Goal: Task Accomplishment & Management: Complete application form

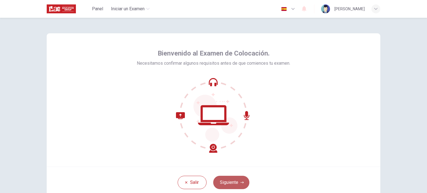
click at [227, 184] on button "Siguiente" at bounding box center [231, 182] width 36 height 13
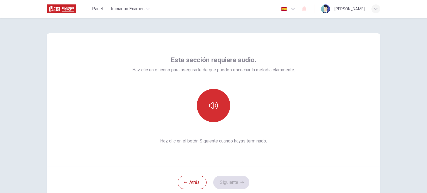
click at [211, 112] on button "button" at bounding box center [213, 105] width 33 height 33
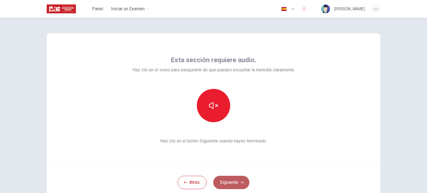
click at [241, 183] on icon "button" at bounding box center [242, 182] width 3 height 3
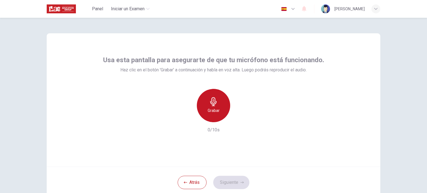
click at [201, 107] on div "Grabar" at bounding box center [213, 105] width 33 height 33
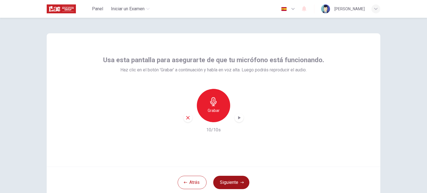
click at [235, 187] on button "Siguiente" at bounding box center [231, 182] width 36 height 13
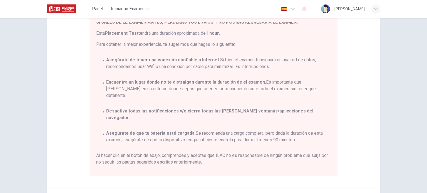
scroll to position [111, 0]
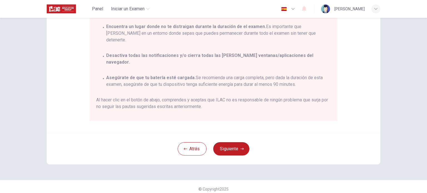
click at [233, 180] on div "© Copyright 2025" at bounding box center [213, 189] width 427 height 18
click at [233, 176] on div "Aviso General: Estás a punto de comenzar un Placement Test . Por favor, [PERSON…" at bounding box center [214, 44] width 352 height 274
click at [228, 178] on div "Aviso General: Estás a punto de comenzar un Placement Test . Por favor, [PERSON…" at bounding box center [214, 44] width 352 height 274
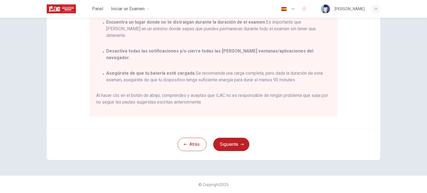
click at [228, 152] on div "Atrás Siguiente" at bounding box center [214, 144] width 334 height 31
click at [230, 140] on button "Siguiente" at bounding box center [231, 144] width 36 height 13
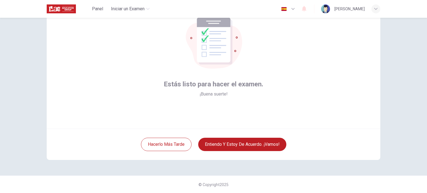
scroll to position [0, 0]
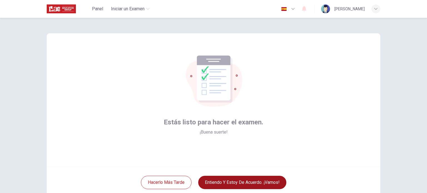
click at [222, 181] on button "Entiendo y estoy de acuerdo. ¡Vamos!" at bounding box center [242, 182] width 88 height 13
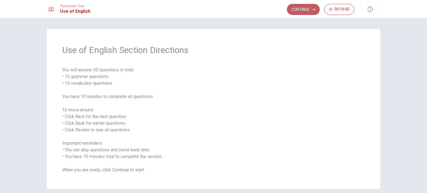
click at [304, 10] on button "Continue" at bounding box center [303, 9] width 33 height 11
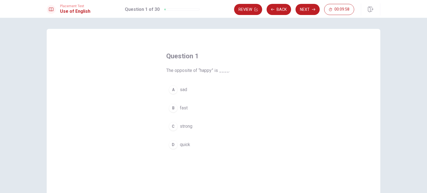
click at [173, 88] on div "A" at bounding box center [173, 89] width 9 height 9
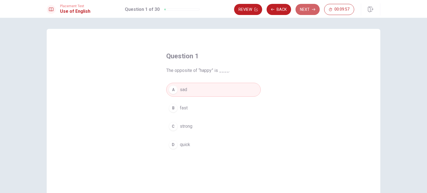
click at [308, 9] on button "Next" at bounding box center [308, 9] width 24 height 11
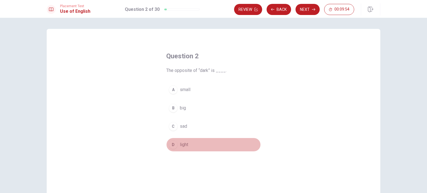
drag, startPoint x: 180, startPoint y: 150, endPoint x: 183, endPoint y: 147, distance: 4.8
click at [180, 150] on button "D light" at bounding box center [213, 145] width 95 height 14
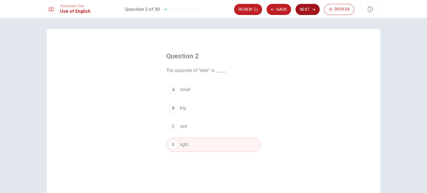
click at [308, 4] on div "Review Back Next 00:09:54" at bounding box center [307, 9] width 146 height 12
click at [308, 10] on button "Next" at bounding box center [308, 9] width 24 height 11
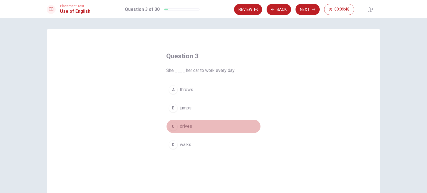
click at [171, 128] on div "C" at bounding box center [173, 126] width 9 height 9
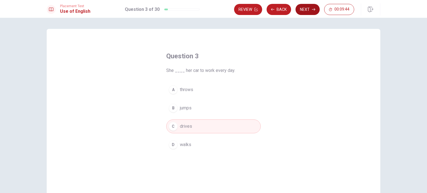
click at [309, 12] on button "Next" at bounding box center [308, 9] width 24 height 11
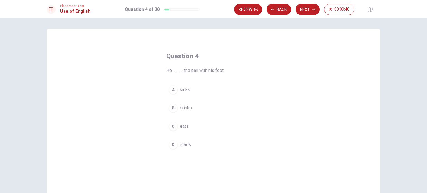
click at [172, 92] on div "A" at bounding box center [173, 89] width 9 height 9
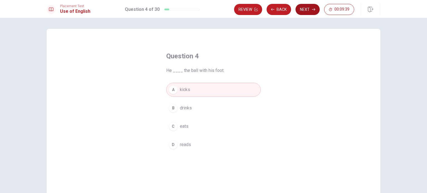
click at [303, 5] on button "Next" at bounding box center [308, 9] width 24 height 11
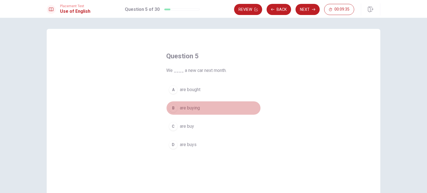
click at [178, 110] on button "B are buying" at bounding box center [213, 108] width 95 height 14
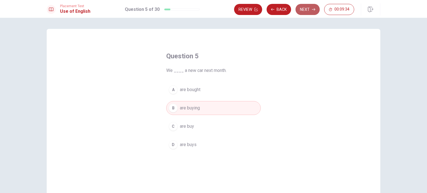
click at [305, 12] on button "Next" at bounding box center [308, 9] width 24 height 11
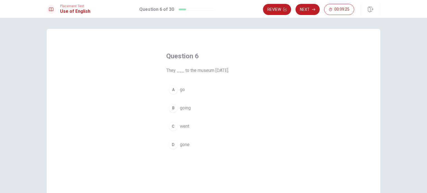
click at [172, 128] on div "C" at bounding box center [173, 126] width 9 height 9
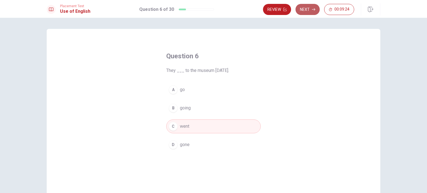
click at [312, 6] on button "Next" at bounding box center [308, 9] width 24 height 11
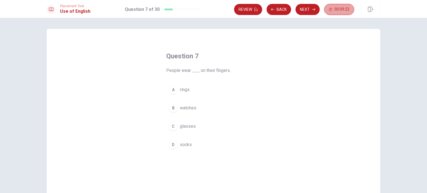
click at [349, 12] on button "00:09:22" at bounding box center [339, 9] width 30 height 11
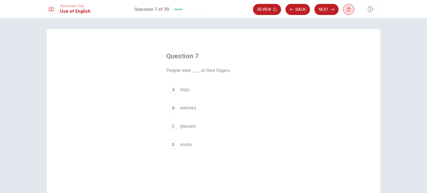
click at [349, 12] on button "button" at bounding box center [348, 9] width 11 height 11
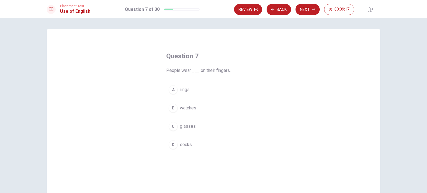
click at [178, 95] on button "A rings" at bounding box center [213, 90] width 95 height 14
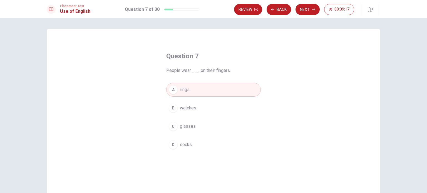
click at [301, 14] on button "Next" at bounding box center [308, 9] width 24 height 11
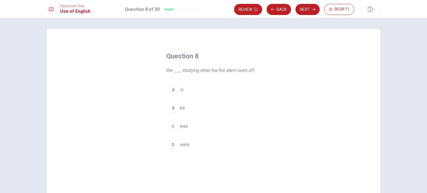
click at [169, 143] on div "D" at bounding box center [173, 144] width 9 height 9
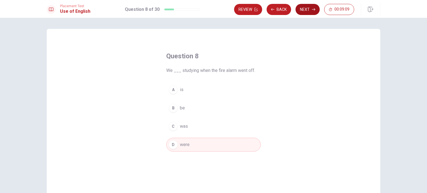
click at [311, 11] on button "Next" at bounding box center [308, 9] width 24 height 11
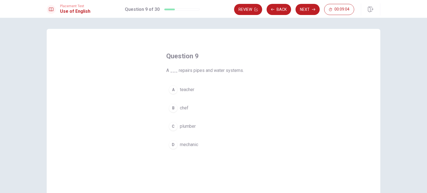
click at [173, 127] on div "C" at bounding box center [173, 126] width 9 height 9
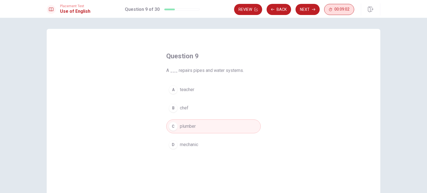
drag, startPoint x: 326, startPoint y: 8, endPoint x: 349, endPoint y: 5, distance: 23.5
click at [349, 5] on div "Review Back Next 00:09:02" at bounding box center [294, 9] width 120 height 11
click at [314, 8] on icon "button" at bounding box center [313, 9] width 3 height 3
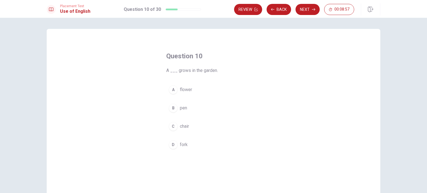
click at [176, 90] on div "A" at bounding box center [173, 89] width 9 height 9
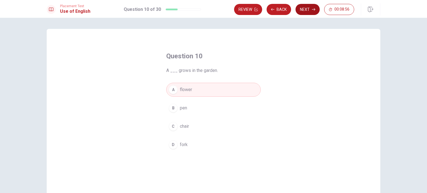
click at [313, 9] on icon "button" at bounding box center [313, 9] width 3 height 3
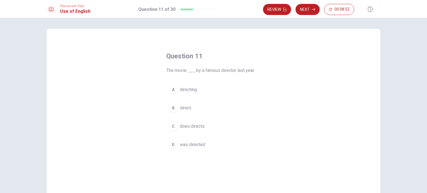
scroll to position [28, 0]
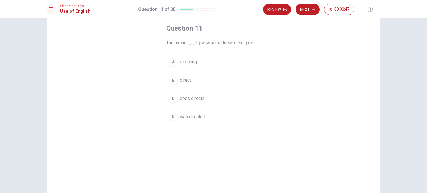
click at [174, 122] on button "D was directed" at bounding box center [213, 117] width 95 height 14
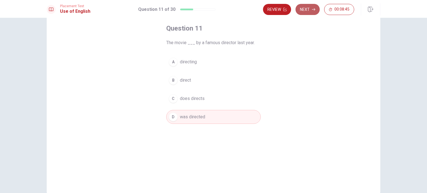
click at [302, 10] on button "Next" at bounding box center [308, 9] width 24 height 11
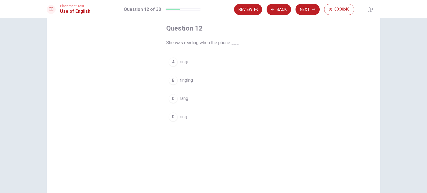
click at [177, 61] on button "A rings" at bounding box center [213, 62] width 95 height 14
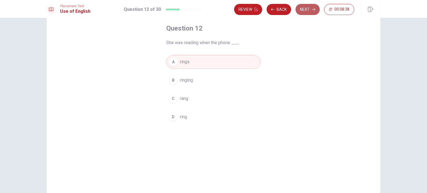
click at [298, 9] on button "Next" at bounding box center [308, 9] width 24 height 11
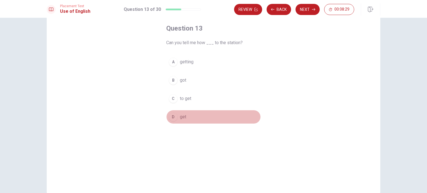
click at [170, 117] on div "D" at bounding box center [173, 117] width 9 height 9
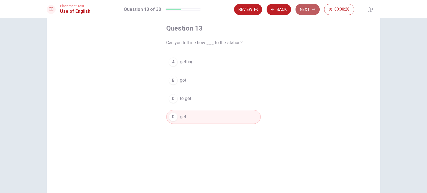
click at [304, 8] on button "Next" at bounding box center [308, 9] width 24 height 11
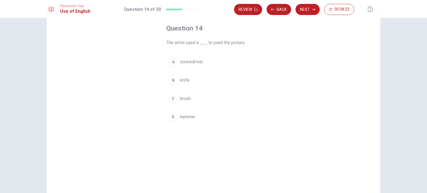
click at [175, 100] on div "C" at bounding box center [173, 98] width 9 height 9
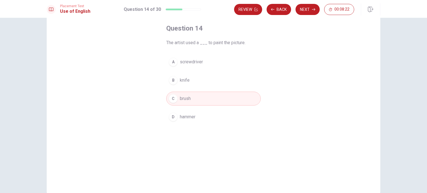
click at [303, 13] on button "Next" at bounding box center [308, 9] width 24 height 11
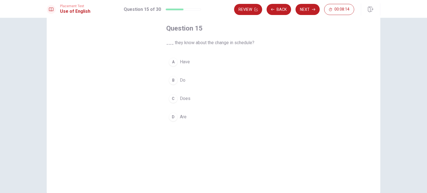
click at [172, 81] on div "B" at bounding box center [173, 80] width 9 height 9
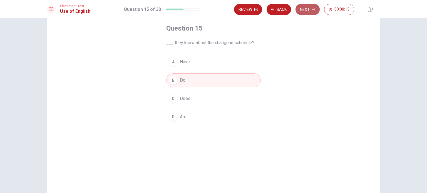
click at [309, 11] on button "Next" at bounding box center [308, 9] width 24 height 11
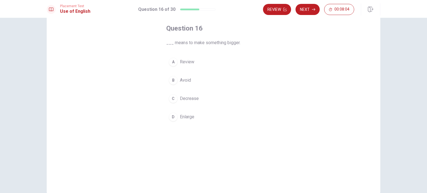
click at [172, 118] on div "D" at bounding box center [173, 117] width 9 height 9
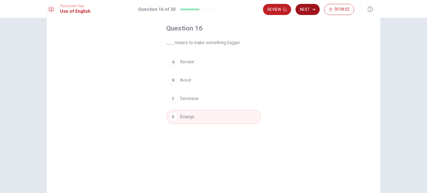
click at [310, 5] on button "Next" at bounding box center [308, 9] width 24 height 11
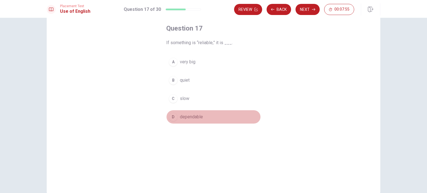
click at [174, 118] on div "D" at bounding box center [173, 117] width 9 height 9
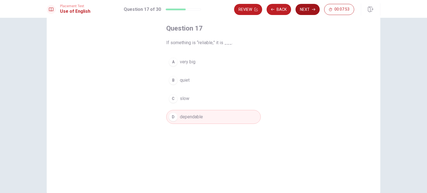
click at [300, 10] on button "Next" at bounding box center [308, 9] width 24 height 11
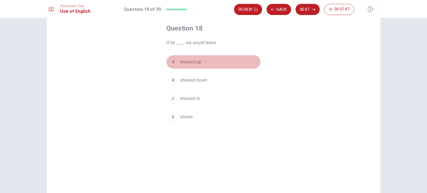
click at [178, 64] on button "A showed up" at bounding box center [213, 62] width 95 height 14
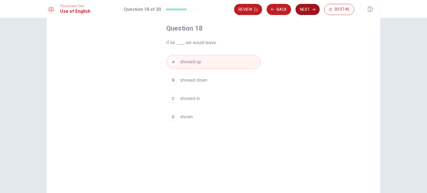
click at [308, 14] on button "Next" at bounding box center [308, 9] width 24 height 11
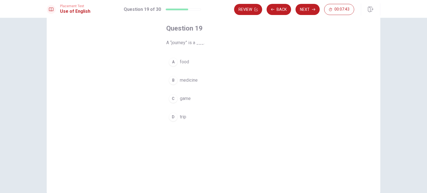
drag, startPoint x: 169, startPoint y: 127, endPoint x: 179, endPoint y: 115, distance: 15.2
click at [171, 125] on div "Question 19 A “journey” is a ___. A food B medicine C game D trip" at bounding box center [213, 74] width 117 height 118
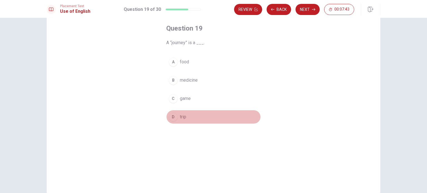
click at [180, 116] on span "trip" at bounding box center [183, 117] width 6 height 7
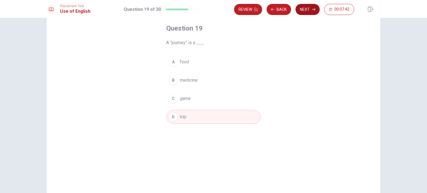
click at [310, 8] on button "Next" at bounding box center [308, 9] width 24 height 11
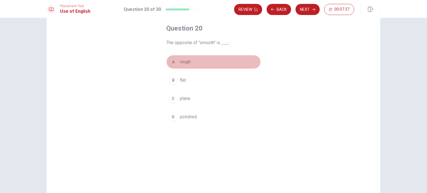
click at [175, 62] on div "A" at bounding box center [173, 62] width 9 height 9
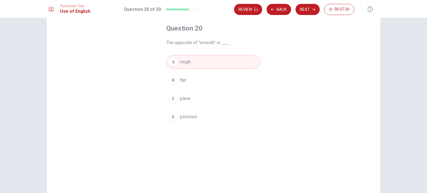
click at [312, 13] on button "Next" at bounding box center [308, 9] width 24 height 11
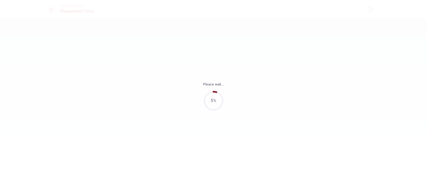
scroll to position [0, 0]
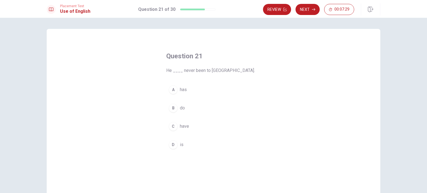
click at [176, 92] on button "A has" at bounding box center [213, 90] width 95 height 14
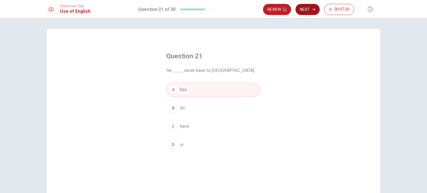
click at [310, 6] on button "Next" at bounding box center [308, 9] width 24 height 11
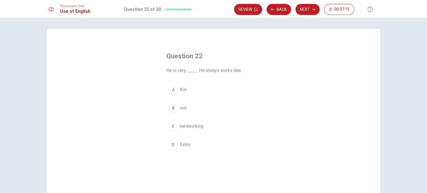
click at [174, 131] on button "C hardworking" at bounding box center [213, 127] width 95 height 14
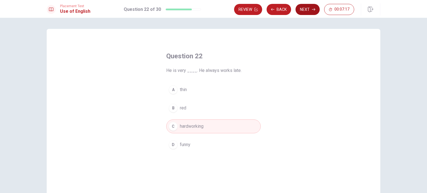
click at [309, 13] on button "Next" at bounding box center [308, 9] width 24 height 11
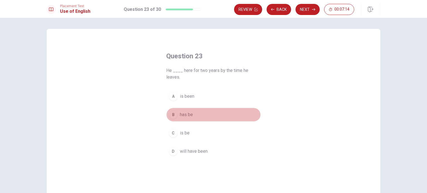
click at [174, 115] on div "B" at bounding box center [173, 114] width 9 height 9
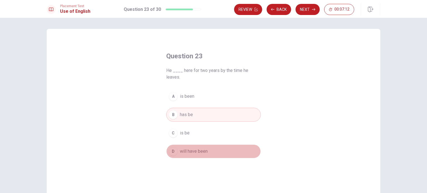
click at [174, 153] on div "D" at bounding box center [173, 151] width 9 height 9
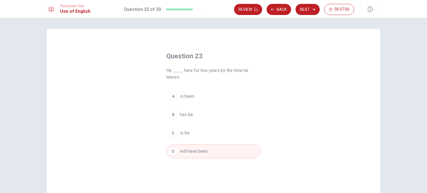
click at [183, 122] on div "A is been B has be C is be D will have been" at bounding box center [213, 124] width 95 height 69
click at [183, 117] on span "has be" at bounding box center [186, 115] width 13 height 7
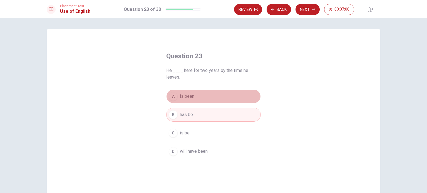
click at [183, 100] on span "is been" at bounding box center [187, 96] width 14 height 7
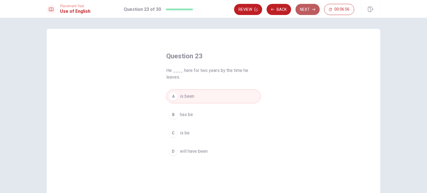
click at [301, 9] on button "Next" at bounding box center [308, 9] width 24 height 11
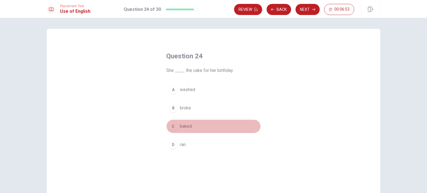
click at [172, 129] on div "C" at bounding box center [173, 126] width 9 height 9
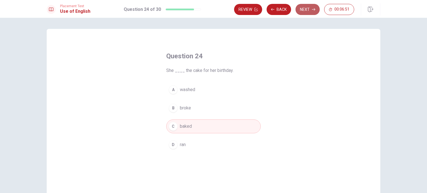
click at [303, 11] on button "Next" at bounding box center [308, 9] width 24 height 11
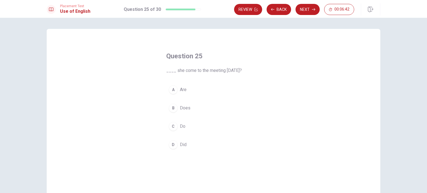
click at [174, 142] on div "D" at bounding box center [173, 144] width 9 height 9
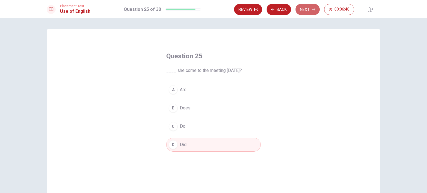
click at [315, 9] on icon "button" at bounding box center [313, 9] width 3 height 3
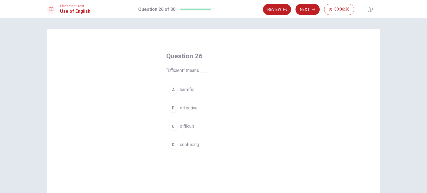
scroll to position [28, 0]
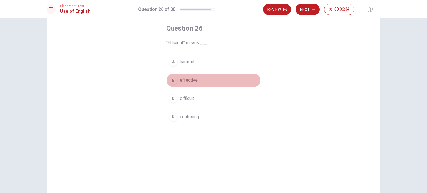
click at [179, 83] on button "B effective" at bounding box center [213, 80] width 95 height 14
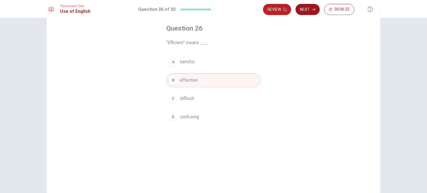
click at [306, 9] on button "Next" at bounding box center [308, 9] width 24 height 11
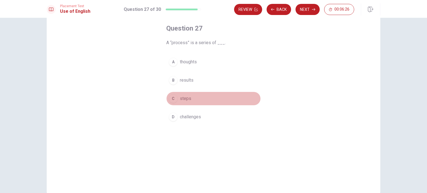
click at [180, 102] on span "steps" at bounding box center [185, 98] width 11 height 7
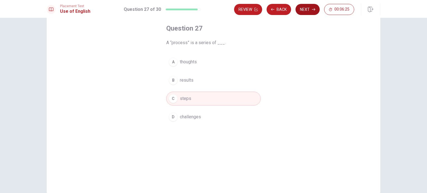
click at [306, 14] on button "Next" at bounding box center [308, 9] width 24 height 11
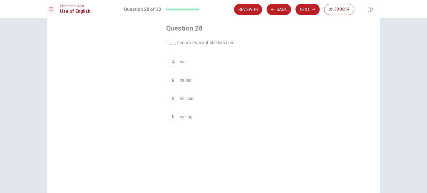
click at [170, 101] on div "C" at bounding box center [173, 98] width 9 height 9
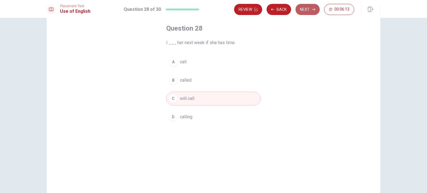
click at [305, 12] on button "Next" at bounding box center [308, 9] width 24 height 11
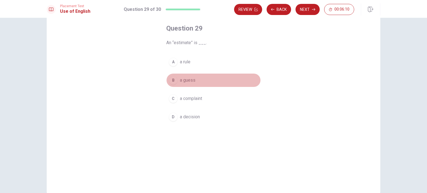
click at [175, 81] on div "B" at bounding box center [173, 80] width 9 height 9
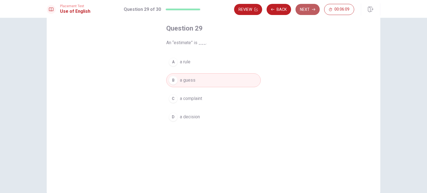
click at [308, 9] on button "Next" at bounding box center [308, 9] width 24 height 11
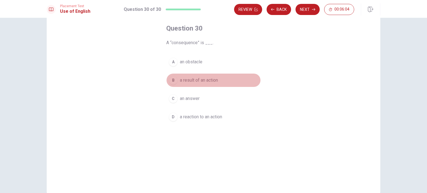
click at [178, 84] on button "B a result of an action" at bounding box center [213, 80] width 95 height 14
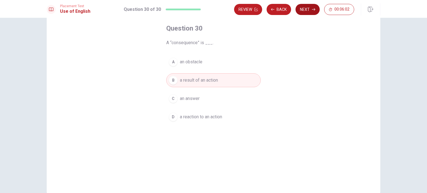
click at [310, 13] on button "Next" at bounding box center [308, 9] width 24 height 11
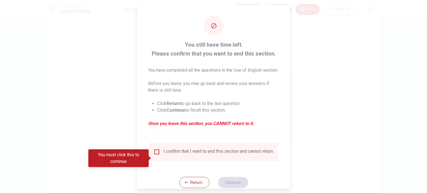
scroll to position [21, 0]
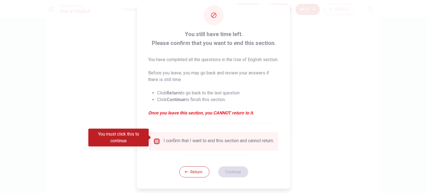
click at [155, 138] on input "You must click this to continue" at bounding box center [157, 141] width 7 height 7
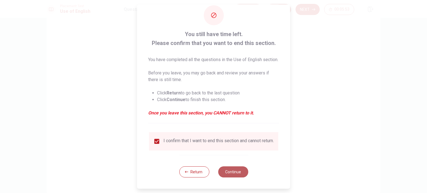
click at [235, 173] on button "Continue" at bounding box center [233, 172] width 30 height 11
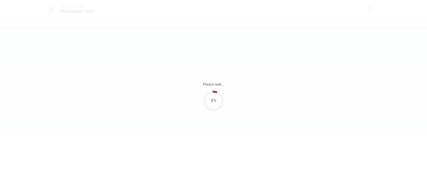
scroll to position [0, 0]
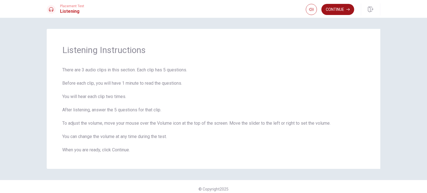
click at [336, 12] on button "Continue" at bounding box center [338, 9] width 33 height 11
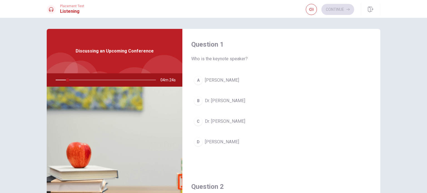
click at [68, 80] on div at bounding box center [105, 79] width 112 height 13
click at [311, 11] on icon "button" at bounding box center [311, 9] width 4 height 4
drag, startPoint x: 311, startPoint y: 12, endPoint x: 319, endPoint y: 21, distance: 12.6
click at [319, 21] on body "Este sitio utiliza cookies, como se explica en nuestra Política de Privacidad .…" at bounding box center [213, 96] width 427 height 193
type input "15"
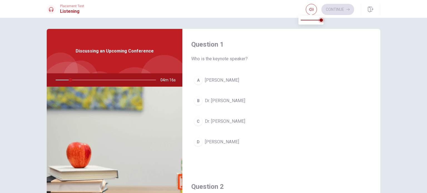
type input "0.9"
type input "15"
type input "1"
drag, startPoint x: 320, startPoint y: 21, endPoint x: 339, endPoint y: 22, distance: 19.2
click at [339, 21] on body "Este sitio utiliza cookies, como se explica en nuestra Política de Privacidad .…" at bounding box center [213, 96] width 427 height 193
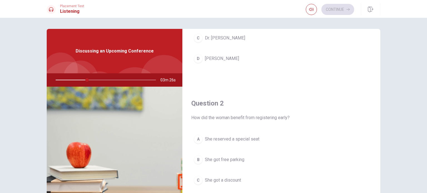
scroll to position [139, 0]
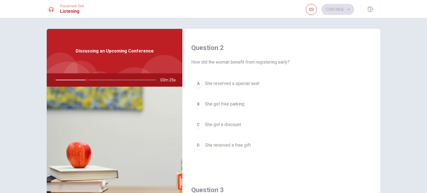
click at [201, 126] on button "C She got a discount" at bounding box center [281, 125] width 180 height 14
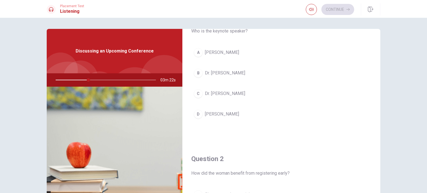
scroll to position [0, 0]
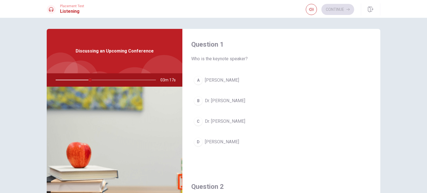
click at [215, 81] on span "[PERSON_NAME]" at bounding box center [222, 80] width 34 height 7
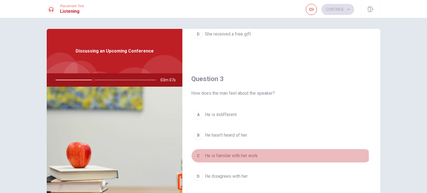
click at [245, 157] on span "He is familiar with her work" at bounding box center [231, 156] width 53 height 7
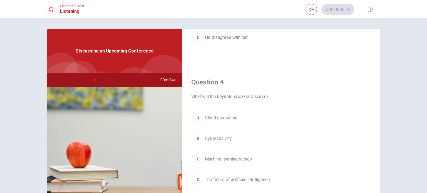
scroll to position [417, 0]
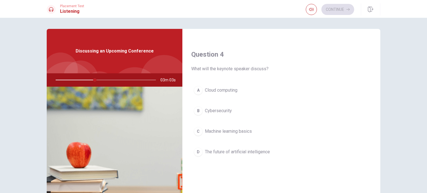
click at [241, 152] on span "The future of artificial intelligence" at bounding box center [237, 152] width 65 height 7
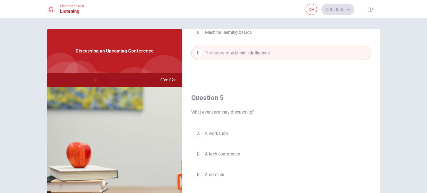
scroll to position [28, 0]
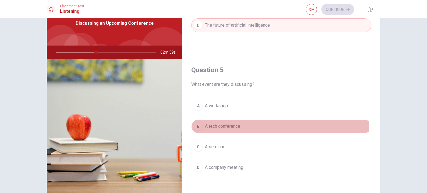
click at [199, 126] on div "B" at bounding box center [198, 126] width 9 height 9
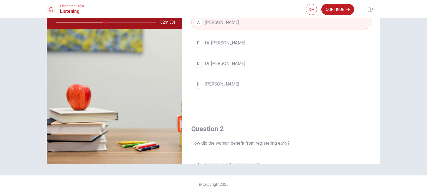
scroll to position [0, 0]
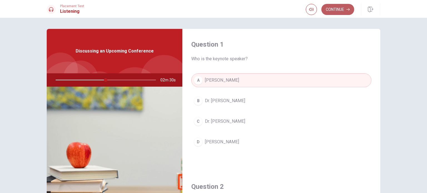
click at [328, 11] on button "Continue" at bounding box center [338, 9] width 33 height 11
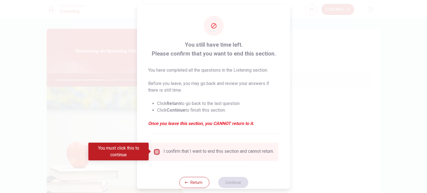
click at [156, 153] on input "You must click this to continue" at bounding box center [157, 152] width 7 height 7
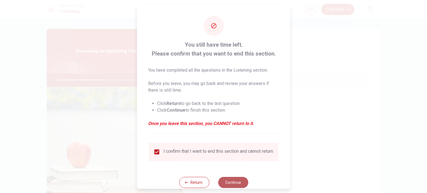
click at [234, 183] on button "Continue" at bounding box center [233, 182] width 30 height 11
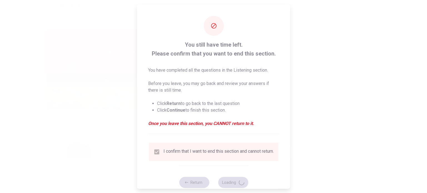
type input "52"
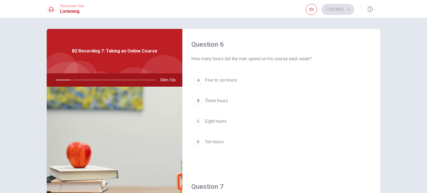
drag, startPoint x: 69, startPoint y: 49, endPoint x: 111, endPoint y: 47, distance: 41.8
click at [111, 47] on div "B2 Recording 7: Taking an Online Course" at bounding box center [115, 51] width 136 height 45
drag, startPoint x: 60, startPoint y: 50, endPoint x: 116, endPoint y: 51, distance: 55.9
click at [115, 50] on div "B2 Recording 7: Taking an Online Course" at bounding box center [115, 51] width 136 height 45
click at [217, 123] on span "Eight hours" at bounding box center [216, 121] width 22 height 7
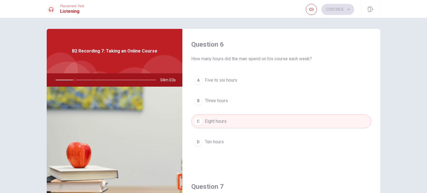
click at [217, 103] on button "B Three hours" at bounding box center [281, 101] width 180 height 14
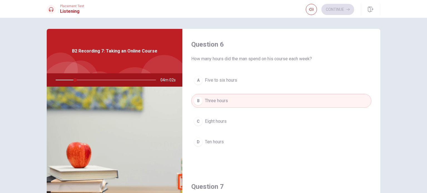
click at [218, 117] on button "C Eight hours" at bounding box center [281, 122] width 180 height 14
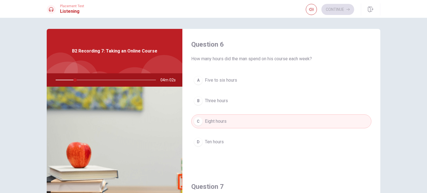
click at [216, 139] on span "Ten hours" at bounding box center [214, 142] width 19 height 7
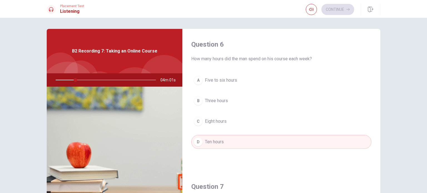
click at [223, 81] on span "Five to six hours" at bounding box center [221, 80] width 32 height 7
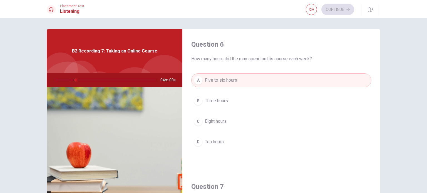
click at [221, 98] on span "Three hours" at bounding box center [216, 101] width 23 height 7
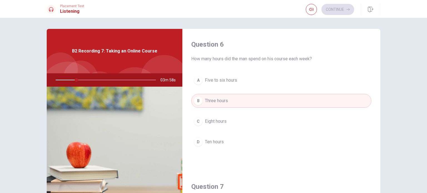
scroll to position [111, 0]
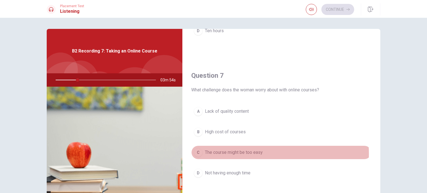
click at [246, 153] on span "The course might be too easy" at bounding box center [234, 152] width 58 height 7
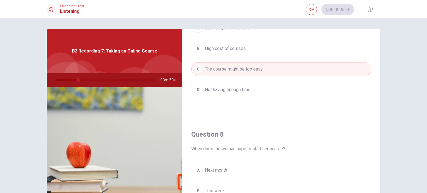
scroll to position [250, 0]
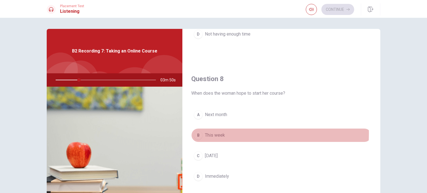
click at [211, 132] on span "This week" at bounding box center [215, 135] width 20 height 7
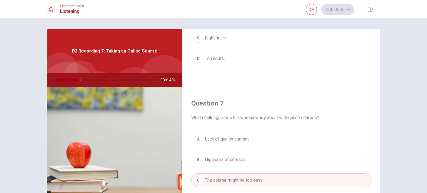
scroll to position [0, 0]
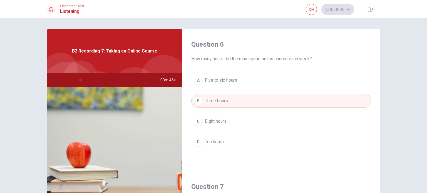
click at [222, 100] on span "Three hours" at bounding box center [216, 101] width 23 height 7
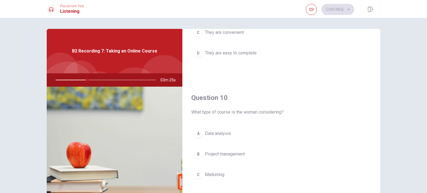
scroll to position [28, 0]
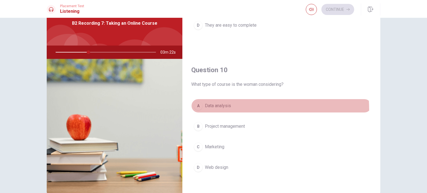
click at [209, 108] on button "A Data analysis" at bounding box center [281, 106] width 180 height 14
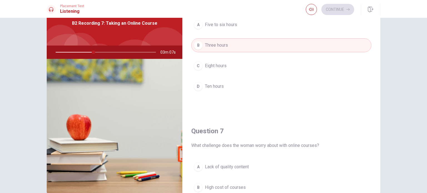
scroll to position [83, 0]
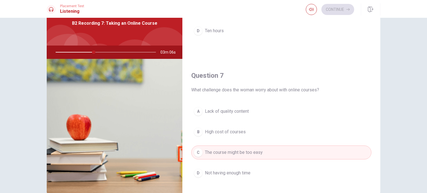
click at [230, 168] on button "D Not having enough time" at bounding box center [281, 173] width 180 height 14
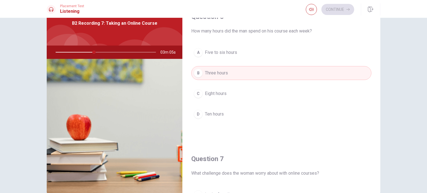
scroll to position [0, 0]
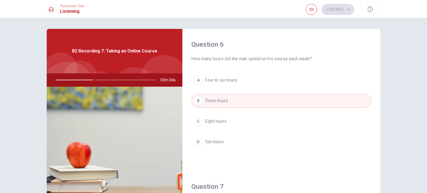
click at [231, 85] on button "A Five to six hours" at bounding box center [281, 80] width 180 height 14
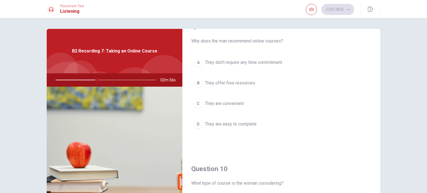
scroll to position [417, 0]
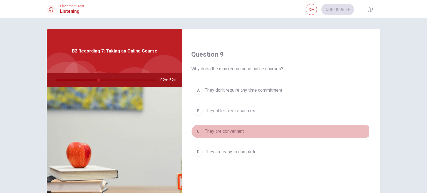
click at [236, 129] on span "They are convenient" at bounding box center [224, 131] width 39 height 7
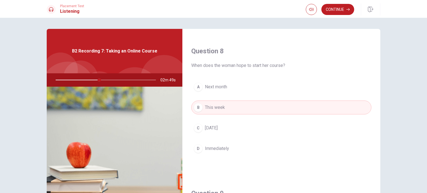
scroll to position [306, 0]
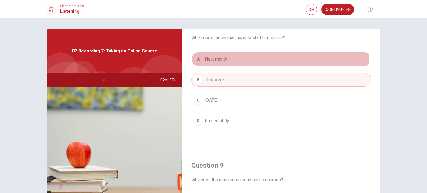
click at [226, 60] on span "Next month" at bounding box center [216, 59] width 22 height 7
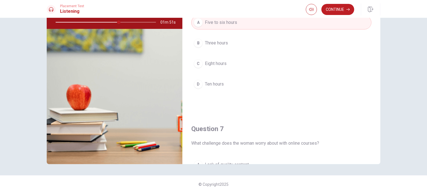
scroll to position [0, 0]
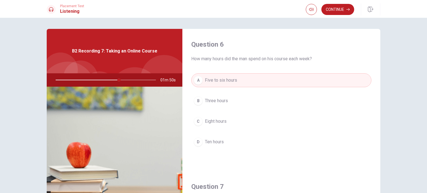
drag, startPoint x: 141, startPoint y: 79, endPoint x: 138, endPoint y: 83, distance: 5.2
click at [138, 83] on div at bounding box center [105, 79] width 112 height 13
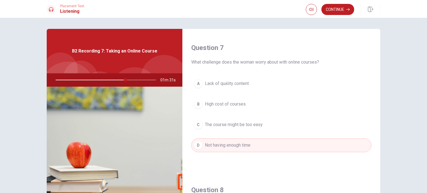
scroll to position [278, 0]
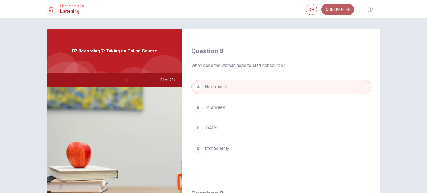
click at [342, 9] on button "Continue" at bounding box center [338, 9] width 33 height 11
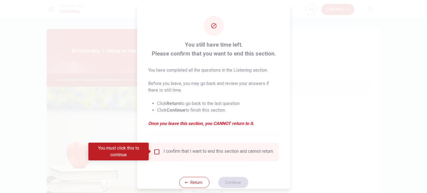
click at [225, 155] on div "I confirm that I want to end this section and cannot return." at bounding box center [219, 152] width 110 height 7
drag, startPoint x: 160, startPoint y: 150, endPoint x: 153, endPoint y: 150, distance: 7.0
click at [154, 150] on div "I confirm that I want to end this section and cannot return." at bounding box center [214, 152] width 120 height 7
click at [160, 150] on div "I confirm that I want to end this section and cannot return." at bounding box center [214, 152] width 120 height 7
drag, startPoint x: 155, startPoint y: 151, endPoint x: 167, endPoint y: 151, distance: 12.0
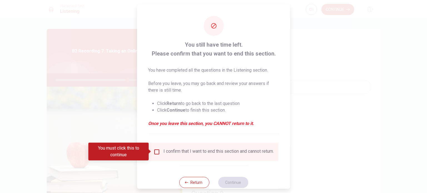
click at [155, 151] on input "You must click this to continue" at bounding box center [157, 152] width 7 height 7
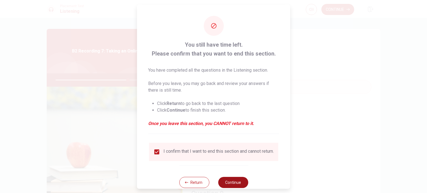
click at [224, 182] on button "Continue" at bounding box center [233, 182] width 30 height 11
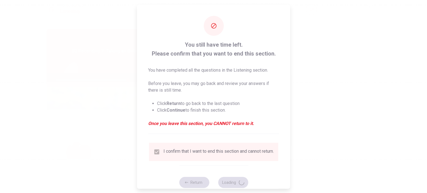
type input "73"
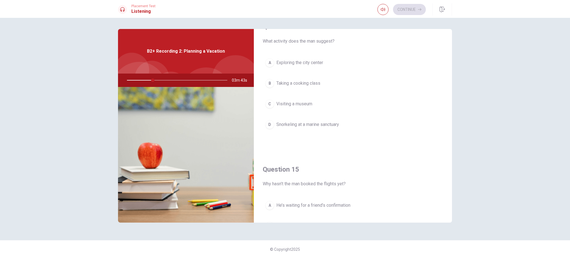
scroll to position [519, 0]
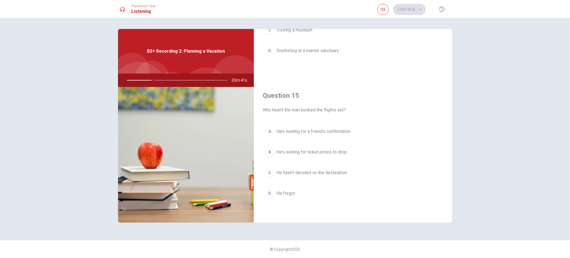
drag, startPoint x: 458, startPoint y: 143, endPoint x: 453, endPoint y: 124, distance: 19.0
drag, startPoint x: 426, startPoint y: 141, endPoint x: 421, endPoint y: 92, distance: 49.0
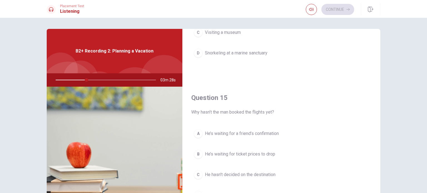
scroll to position [58, 0]
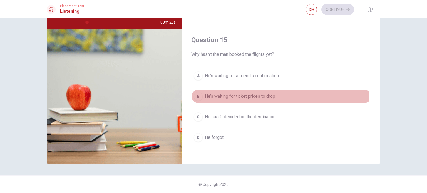
click at [234, 95] on span "He’s waiting for ticket prices to drop" at bounding box center [240, 96] width 70 height 7
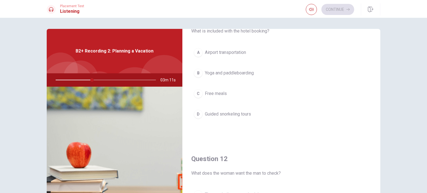
scroll to position [0, 0]
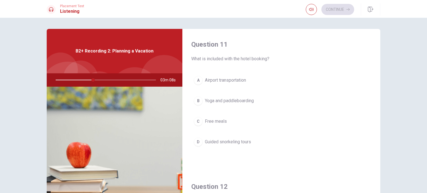
click at [244, 104] on span "Yoga and paddleboarding" at bounding box center [229, 101] width 49 height 7
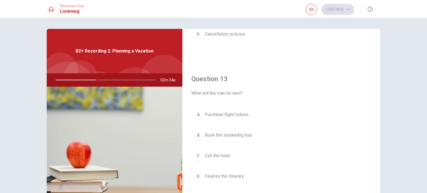
scroll to position [278, 0]
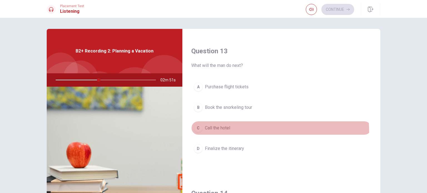
click at [226, 132] on button "C Call the hotel" at bounding box center [281, 128] width 180 height 14
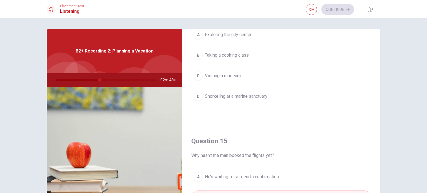
scroll to position [445, 0]
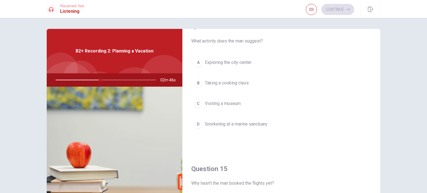
click at [253, 122] on span "Snorkeling at a marine sanctuary" at bounding box center [236, 124] width 63 height 7
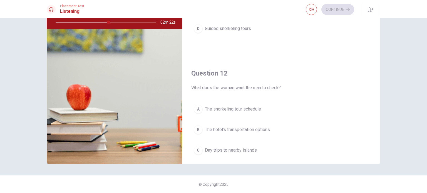
scroll to position [83, 0]
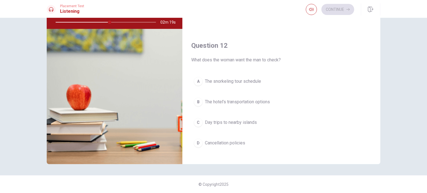
click at [238, 100] on span "The hotel’s transportation options" at bounding box center [237, 102] width 65 height 7
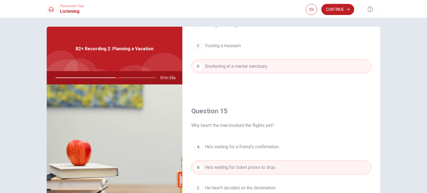
scroll to position [516, 0]
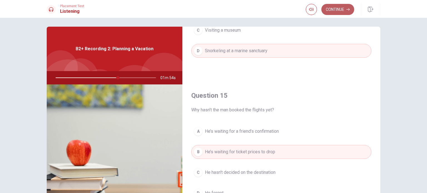
click at [348, 10] on icon "button" at bounding box center [348, 9] width 3 height 3
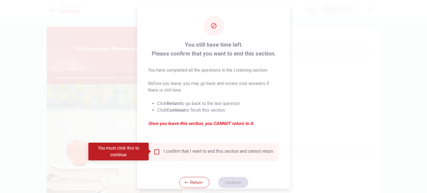
drag, startPoint x: 200, startPoint y: 147, endPoint x: 169, endPoint y: 152, distance: 32.2
click at [200, 147] on div "I confirm that I want to end this section and cannot return." at bounding box center [213, 152] width 129 height 18
drag, startPoint x: 145, startPoint y: 155, endPoint x: 167, endPoint y: 152, distance: 21.7
click at [164, 153] on body "Este sitio utiliza cookies, como se explica en nuestra Política de Privacidad .…" at bounding box center [213, 96] width 427 height 193
click at [157, 154] on input "You must click this to continue" at bounding box center [157, 152] width 7 height 7
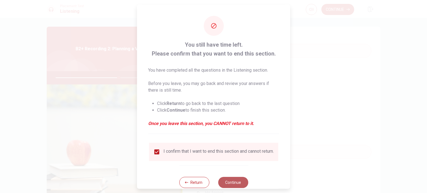
click at [234, 185] on button "Continue" at bounding box center [233, 182] width 30 height 11
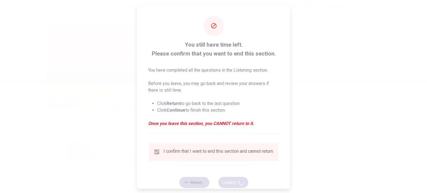
type input "64"
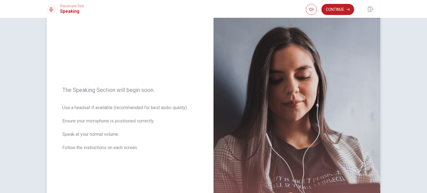
scroll to position [56, 0]
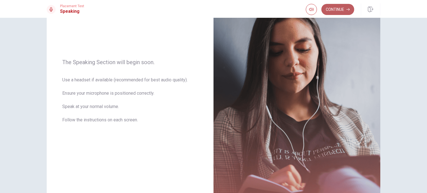
click at [347, 12] on button "Continue" at bounding box center [338, 9] width 33 height 11
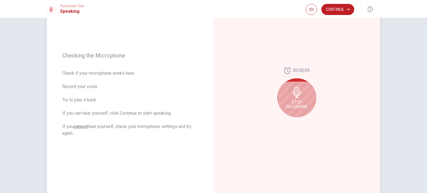
click at [303, 99] on div "Stop Recording" at bounding box center [297, 97] width 39 height 39
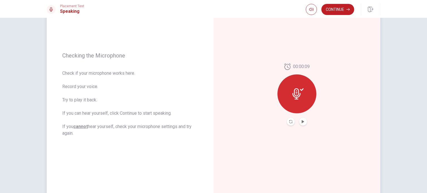
click at [299, 121] on button "Play Audio" at bounding box center [303, 122] width 8 height 8
click at [344, 14] on button "Continue" at bounding box center [338, 9] width 33 height 11
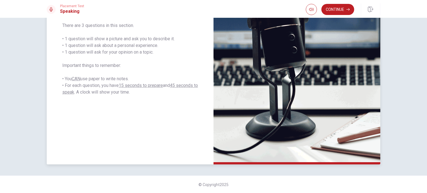
scroll to position [79, 0]
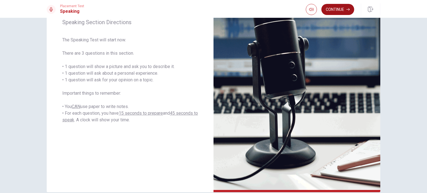
click at [340, 12] on button "Continue" at bounding box center [338, 9] width 33 height 11
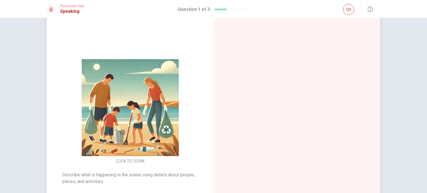
scroll to position [78, 0]
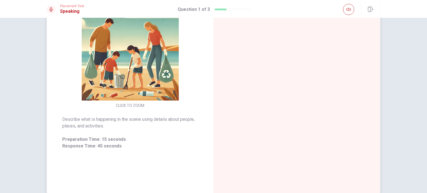
click at [140, 71] on img at bounding box center [130, 52] width 107 height 97
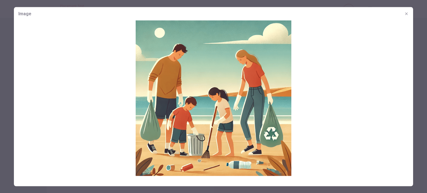
click at [408, 13] on icon "button" at bounding box center [406, 13] width 4 height 4
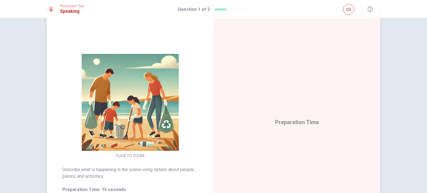
scroll to position [56, 0]
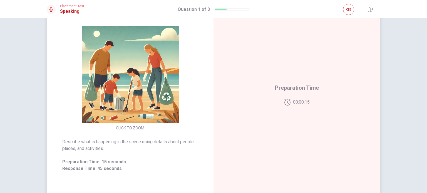
click at [144, 110] on img at bounding box center [130, 74] width 107 height 97
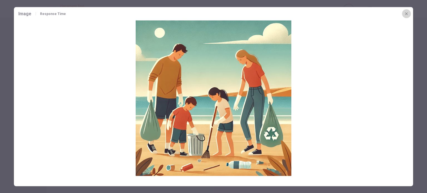
click at [408, 12] on icon "button" at bounding box center [406, 13] width 4 height 4
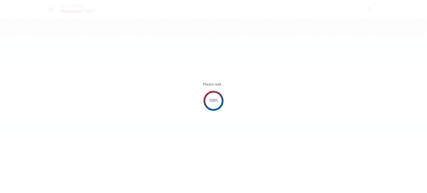
scroll to position [0, 0]
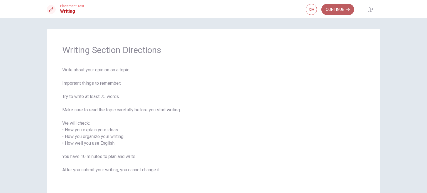
click at [345, 10] on button "Continue" at bounding box center [338, 9] width 33 height 11
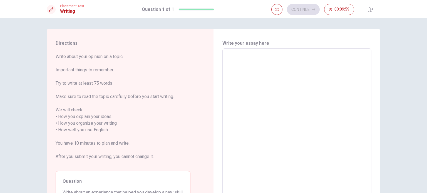
click at [266, 56] on textarea at bounding box center [296, 127] width 141 height 148
drag, startPoint x: 248, startPoint y: 74, endPoint x: 251, endPoint y: 68, distance: 6.5
click at [248, 73] on textarea at bounding box center [296, 127] width 141 height 148
click at [252, 64] on textarea at bounding box center [296, 127] width 141 height 148
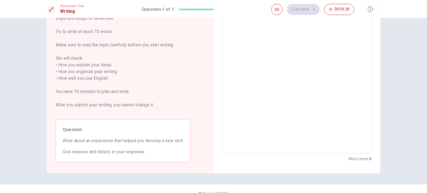
scroll to position [52, 0]
click at [246, 56] on textarea at bounding box center [296, 75] width 141 height 148
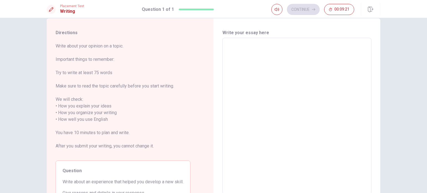
scroll to position [10, 0]
type textarea "x"
type textarea "O"
type textarea "x"
type textarea "On"
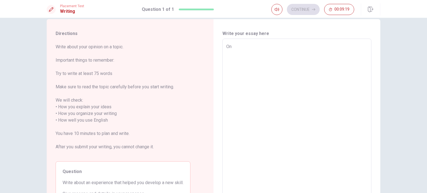
type textarea "x"
type textarea "One"
type textarea "x"
type textarea "One"
type textarea "x"
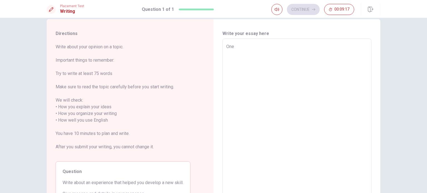
type textarea "One"
type textarea "x"
type textarea "On"
type textarea "x"
type textarea "O"
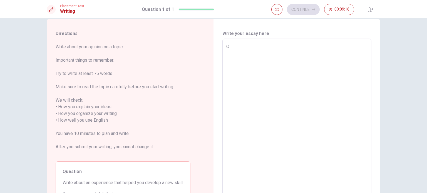
type textarea "x"
type textarea "I"
type textarea "x"
type textarea "I"
type textarea "x"
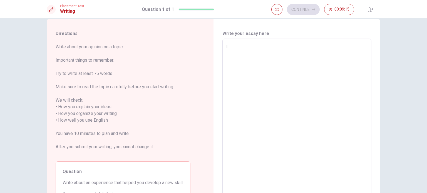
type textarea "I w"
type textarea "x"
type textarea "I wo"
type textarea "x"
type textarea "I wol"
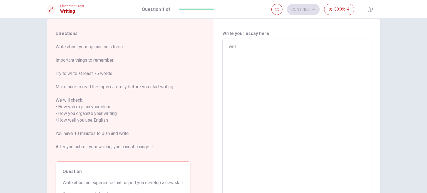
type textarea "x"
type textarea "I wo"
type textarea "x"
type textarea "I woi"
type textarea "x"
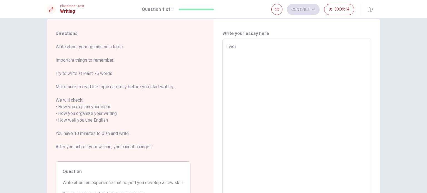
type textarea "I woil"
type textarea "x"
type textarea "I woi"
type textarea "x"
type textarea "I wo"
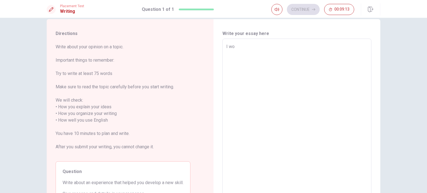
type textarea "x"
type textarea "I wou"
type textarea "x"
type textarea "I woul"
type textarea "x"
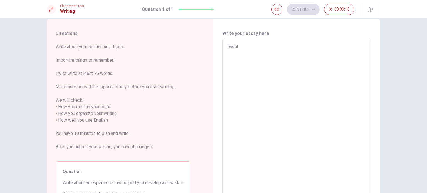
type textarea "I would"
type textarea "x"
type textarea "I would"
type textarea "x"
type textarea "I would s"
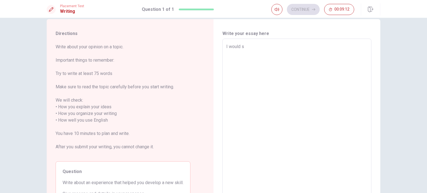
type textarea "x"
type textarea "I would sa"
type textarea "x"
type textarea "I would say"
type textarea "x"
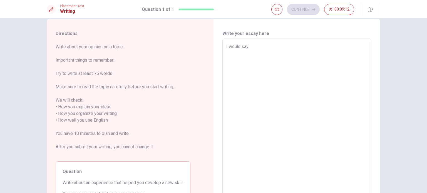
type textarea "I would say"
type textarea "x"
type textarea "I would say t"
type textarea "x"
type textarea "I would say ty"
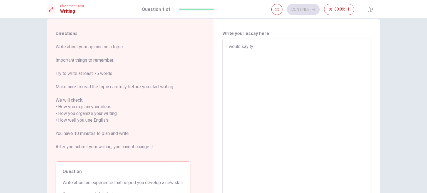
type textarea "x"
type textarea "I would say tya"
type textarea "x"
type textarea "I would say ty"
type textarea "x"
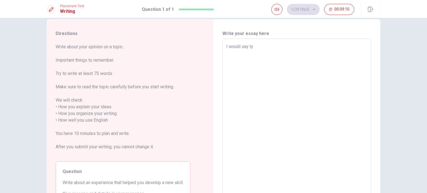
type textarea "I would say t"
type textarea "x"
type textarea "I would say th"
type textarea "x"
type textarea "I would say tha"
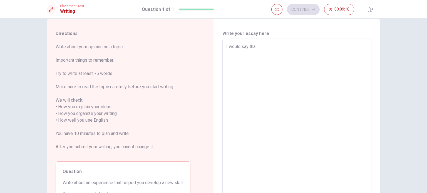
type textarea "x"
type textarea "I would say that"
type textarea "x"
type textarea "I would say that"
type textarea "x"
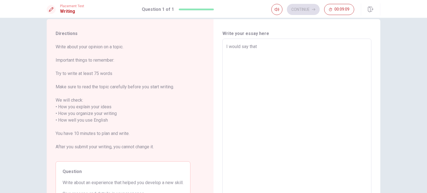
type textarea "I would say that t"
type textarea "x"
type textarea "I would say that th"
type textarea "x"
type textarea "I would say that the"
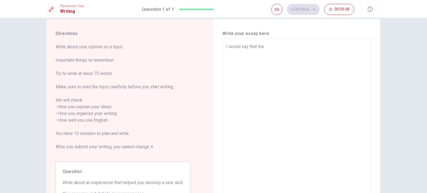
type textarea "x"
type textarea "I would say that the"
type textarea "x"
type textarea "I would say that the e"
type textarea "x"
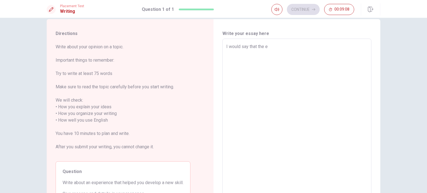
type textarea "I would say that the ex"
type textarea "x"
type textarea "I would say that the exp"
type textarea "x"
type textarea "I would say that the expe"
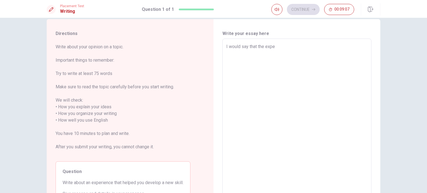
type textarea "x"
type textarea "I would say that the exper"
type textarea "x"
type textarea "I would say that the experi"
type textarea "x"
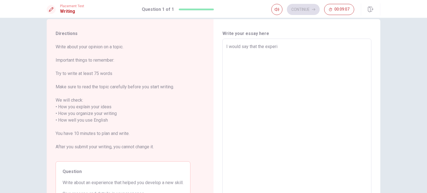
type textarea "I would say that the experie"
type textarea "x"
type textarea "I would say that the experien"
type textarea "x"
type textarea "I would say that the experienc"
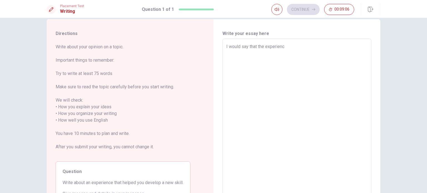
type textarea "x"
type textarea "I would say that the experiencc"
type textarea "x"
type textarea "I would say that the experiencce"
type textarea "x"
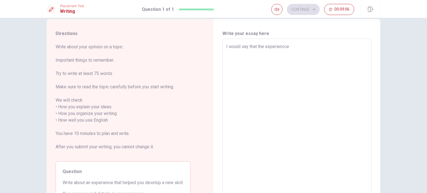
type textarea "I would say that the experiencce"
type textarea "x"
type textarea "I would say that the experiencce"
type textarea "x"
type textarea "I would say that the experiencc"
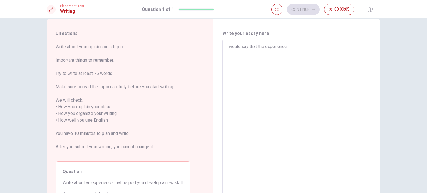
type textarea "x"
type textarea "I would say that the experienc"
type textarea "x"
type textarea "I would say that the experience"
type textarea "x"
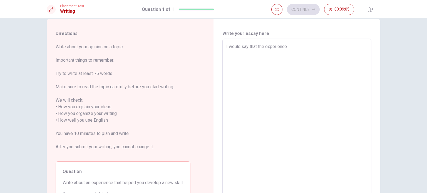
type textarea "I would say that the experience"
type textarea "x"
type textarea "I would say that the experience t"
type textarea "x"
type textarea "I would say that the experience ta"
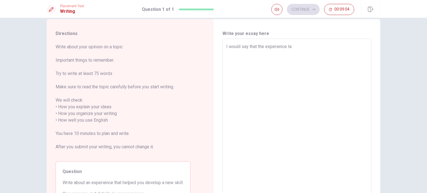
type textarea "x"
type textarea "I would say that the experience tan"
type textarea "x"
type textarea "I would say that the experience ta"
type textarea "x"
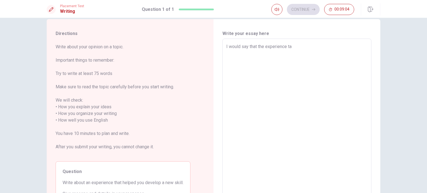
type textarea "I would say that the experience t"
type textarea "x"
type textarea "I would say that the experience th"
type textarea "x"
type textarea "I would say that the experience tha"
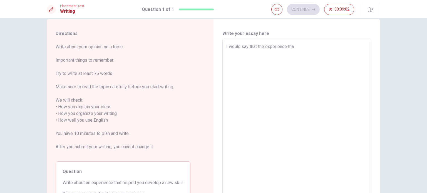
type textarea "x"
type textarea "I would say that the experience that"
type textarea "x"
type textarea "I would say that the experience that"
type textarea "x"
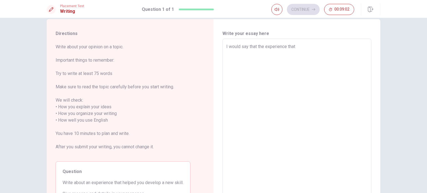
type textarea "I would say that the experience that m"
type textarea "x"
type textarea "I would say that the experience that ma"
type textarea "x"
type textarea "I would say that the experience that mak"
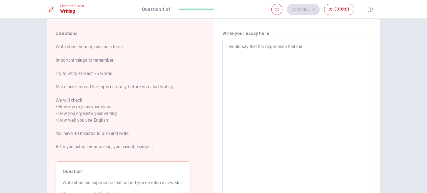
type textarea "x"
type textarea "I would say that the experience that make"
type textarea "x"
type textarea "I would say that the experience that makes"
type textarea "x"
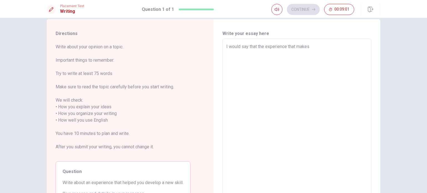
type textarea "I would say that the experience that makes"
type textarea "x"
type textarea "I would say that the experience that makes m"
type textarea "x"
type textarea "I would say that the experience that makes me"
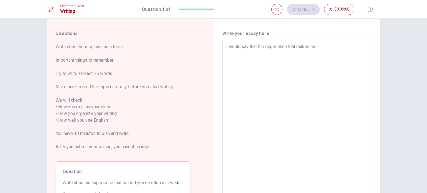
type textarea "x"
type textarea "I would say that the experience that makes me"
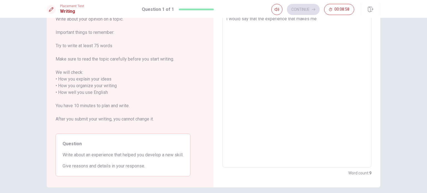
type textarea "x"
type textarea "I would say that the experience that makes me"
type textarea "x"
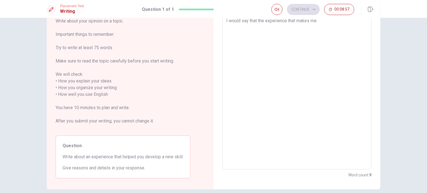
type textarea "I would say that the experience that makes m"
type textarea "x"
type textarea "I would say that the experience that makes"
type textarea "x"
type textarea "I would say that the experience that makes"
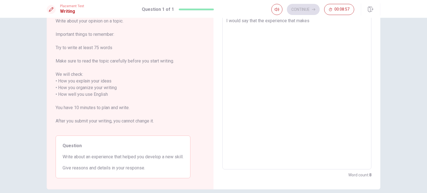
type textarea "x"
type textarea "I would say that the experience that make"
type textarea "x"
type textarea "I would say that the experience that mak"
type textarea "x"
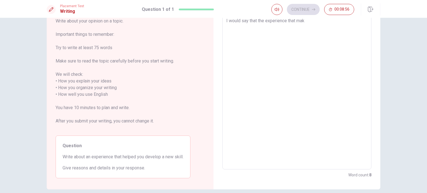
type textarea "I would say that the experience that ma"
type textarea "x"
type textarea "I would say that the experience that m"
type textarea "x"
type textarea "I would say that the experience that"
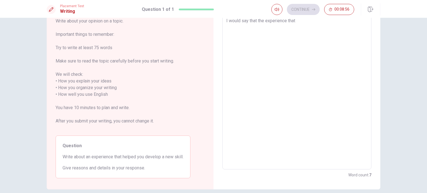
type textarea "x"
type textarea "I would say that the experience that h"
type textarea "x"
type textarea "I would say that the experience that he"
type textarea "x"
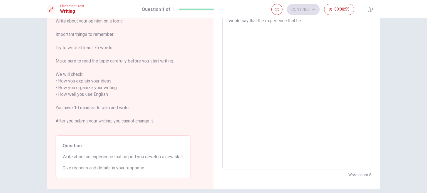
type textarea "I would say that the experience that hel"
type textarea "x"
type textarea "I would say that the experience that help"
type textarea "x"
type textarea "I would say that the experience that helps"
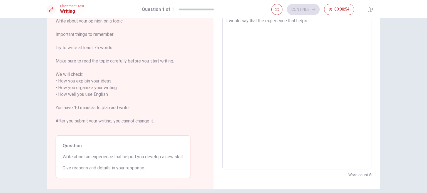
type textarea "x"
type textarea "I would say that the experience that helps"
type textarea "x"
type textarea "I would say that the experience that helps e"
type textarea "x"
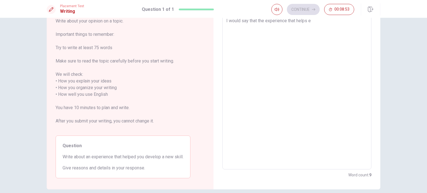
type textarea "I would say that the experience that helps"
type textarea "x"
type textarea "I would say that the experience that helps"
type textarea "x"
type textarea "I would say that the experience that help"
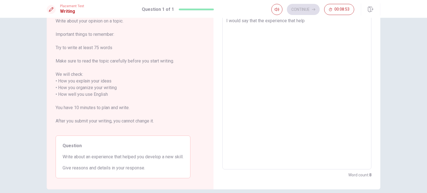
type textarea "x"
type textarea "I would say that the experience that helpe"
type textarea "x"
type textarea "I would say that the experience that helped"
type textarea "x"
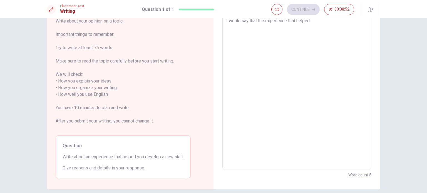
type textarea "I would say that the experience that helped"
type textarea "x"
type textarea "I would say that the experience that helped m"
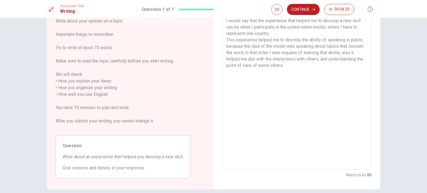
scroll to position [0, 0]
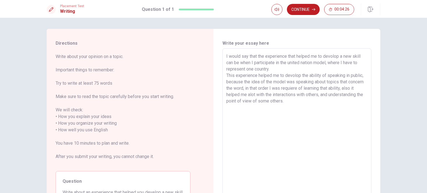
click at [360, 56] on textarea "I would say that the experience that helped me to devolop a new skill can be wh…" at bounding box center [296, 127] width 141 height 148
click at [363, 56] on textarea "I would say that the experience that helped me to devolop a new skill can be wh…" at bounding box center [296, 127] width 141 height 148
click at [226, 61] on textarea "I would say that the experience that helped me to devolop a new skill. can be w…" at bounding box center [296, 127] width 141 height 148
click at [383, 102] on div "Directions Write about your opinion on a topic. Important things to remember: T…" at bounding box center [214, 127] width 352 height 196
click at [330, 111] on textarea "I would say that the experience that helped me to devolop a new skill. I think …" at bounding box center [296, 127] width 141 height 148
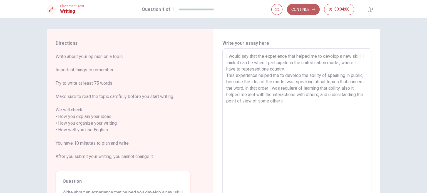
click at [315, 7] on button "Continue" at bounding box center [303, 9] width 33 height 11
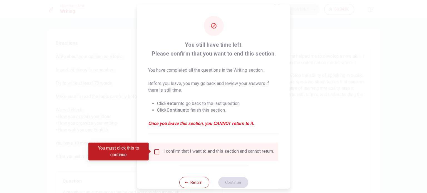
click at [197, 154] on div "I confirm that I want to end this section and cannot return." at bounding box center [219, 152] width 110 height 7
click at [161, 151] on div "I confirm that I want to end this section and cannot return." at bounding box center [214, 152] width 120 height 7
click at [156, 151] on input "You must click this to continue" at bounding box center [157, 152] width 7 height 7
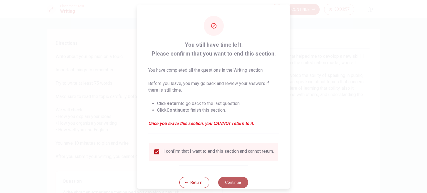
click at [237, 184] on button "Continue" at bounding box center [233, 182] width 30 height 11
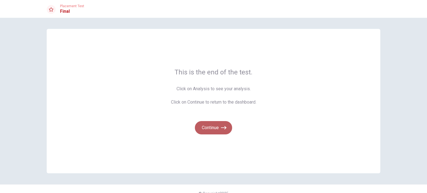
click at [216, 131] on button "Continue" at bounding box center [213, 127] width 37 height 13
